Goal: Obtain resource: Download file/media

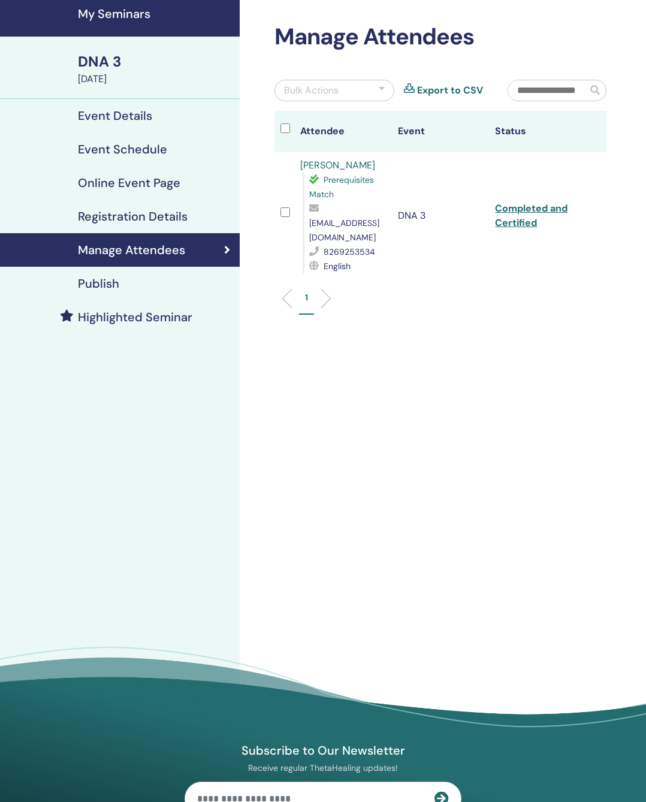
scroll to position [44, 0]
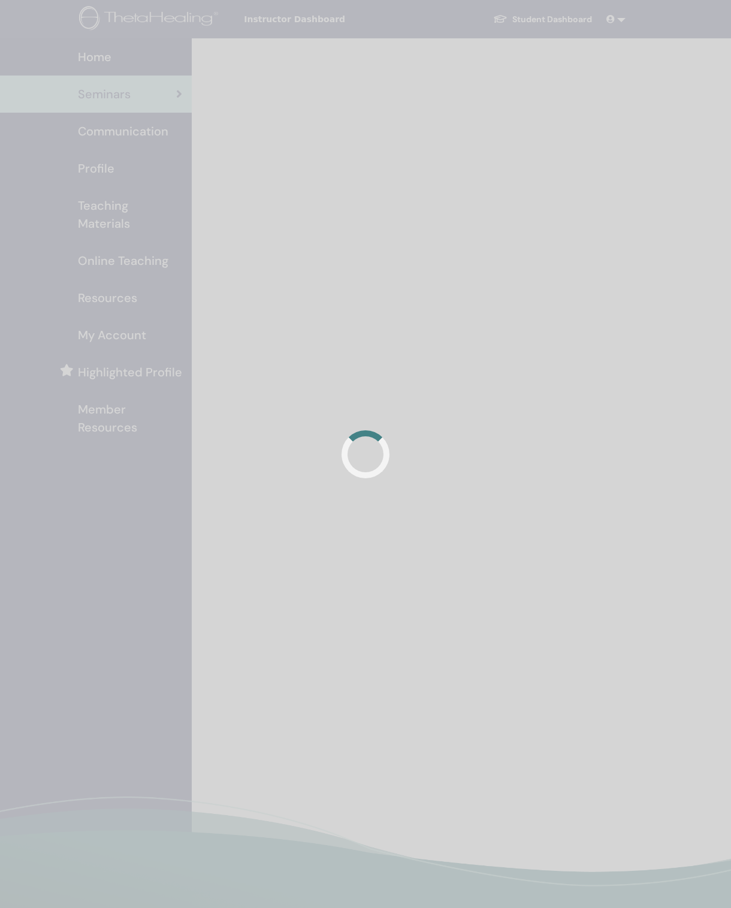
scroll to position [21, 0]
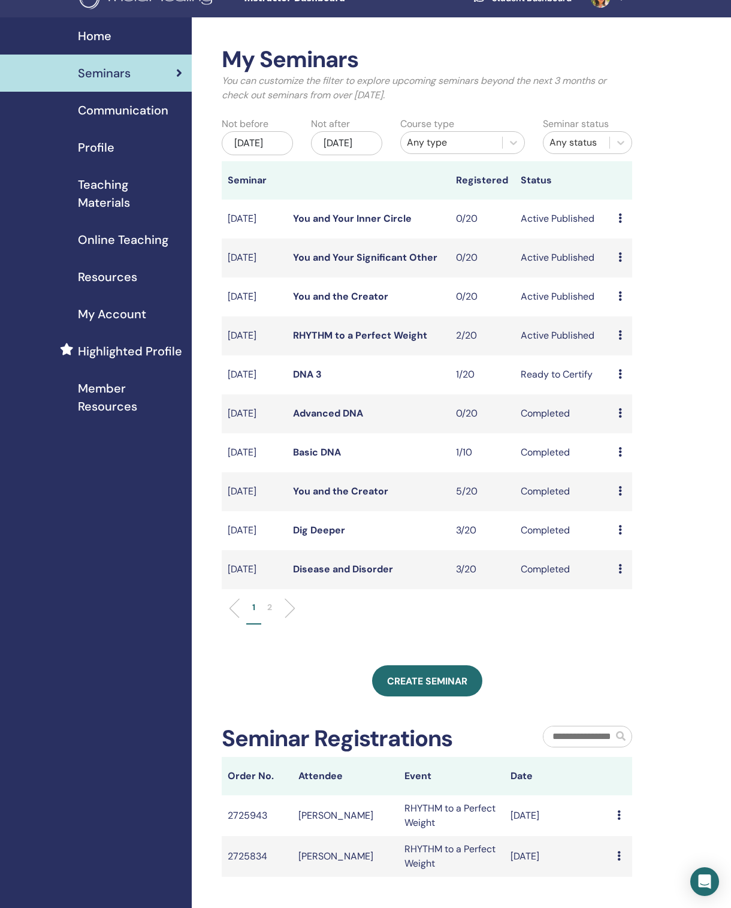
click at [625, 499] on div "Preview Attendees" at bounding box center [623, 491] width 8 height 14
click at [643, 551] on link "Attendees" at bounding box center [635, 544] width 46 height 13
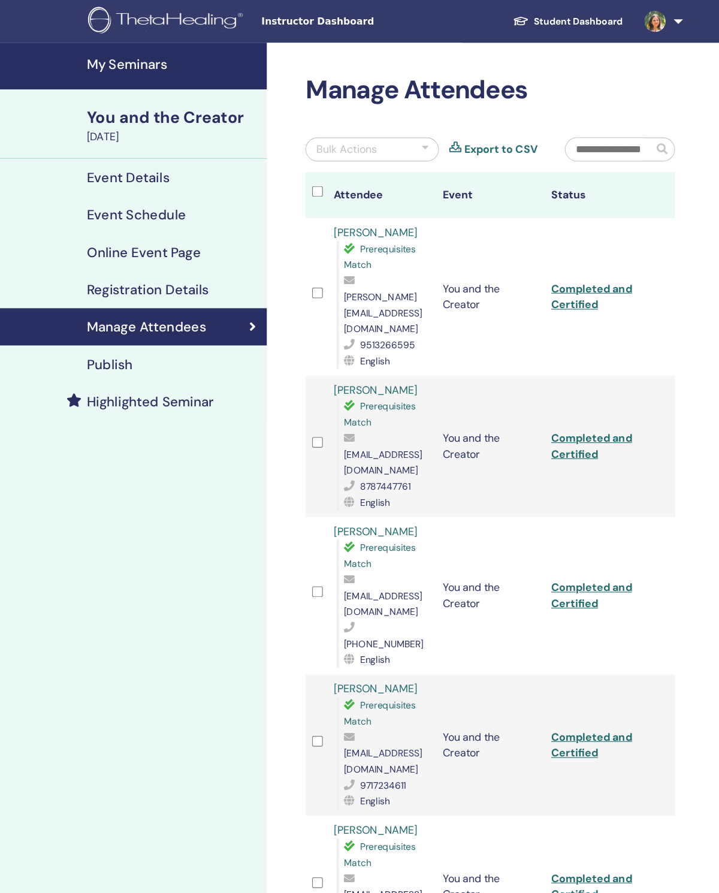
scroll to position [7, 0]
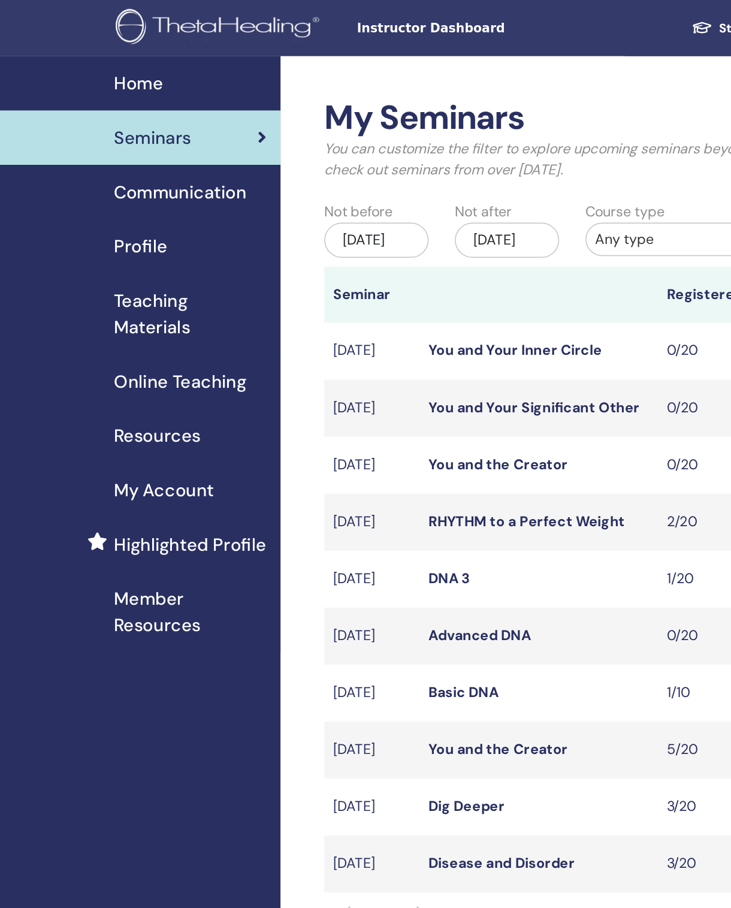
click at [119, 223] on span "Teaching Materials" at bounding box center [130, 215] width 104 height 36
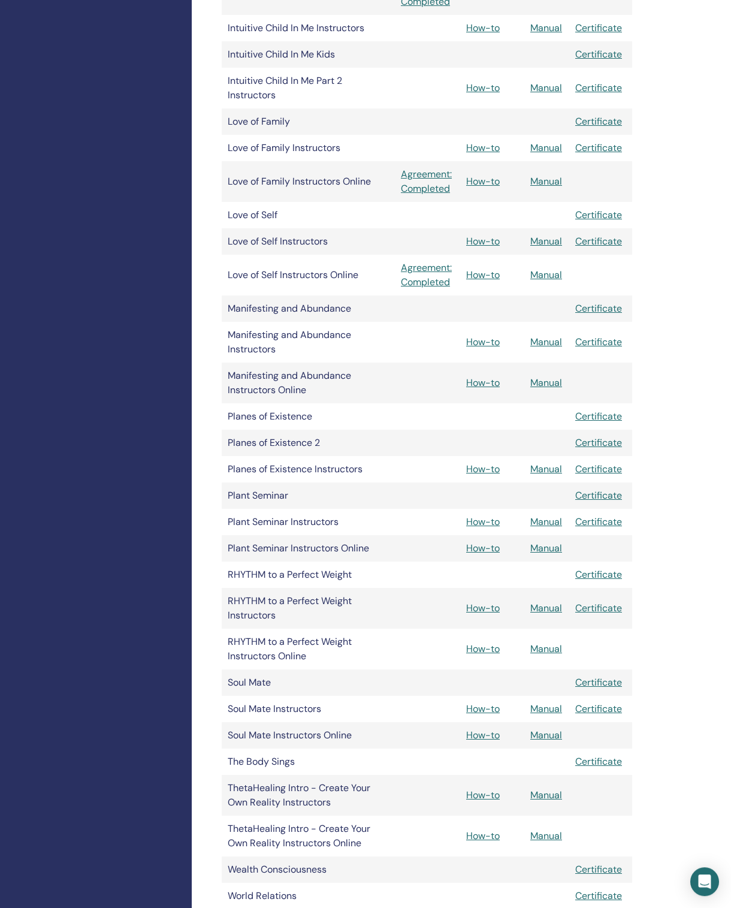
scroll to position [1199, 0]
click at [548, 614] on link "Manual" at bounding box center [546, 608] width 32 height 13
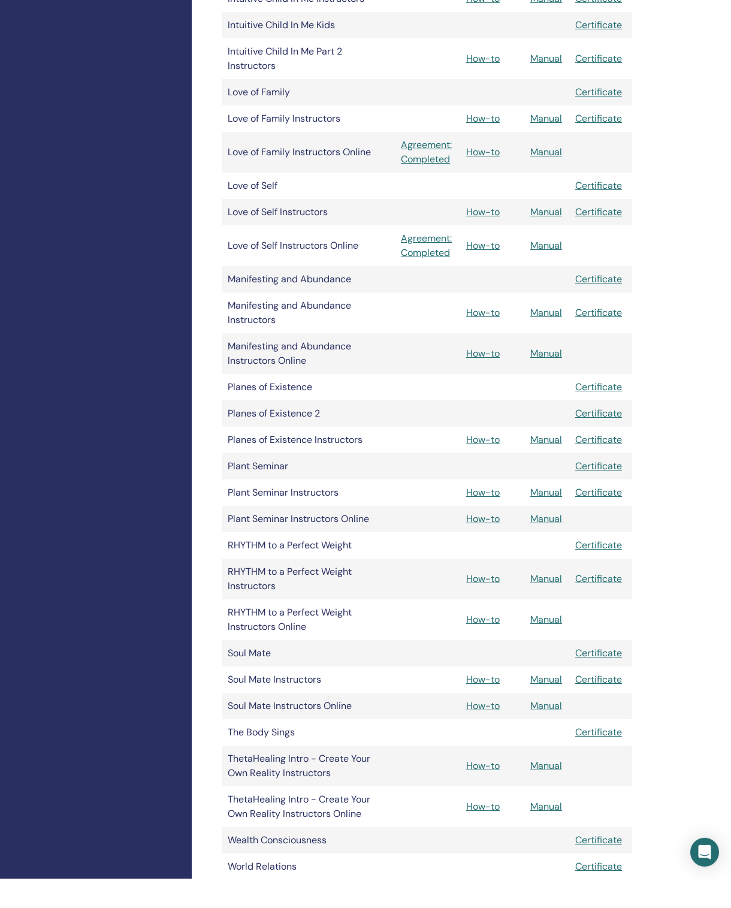
scroll to position [1230, 0]
